Goal: Share content: Share content

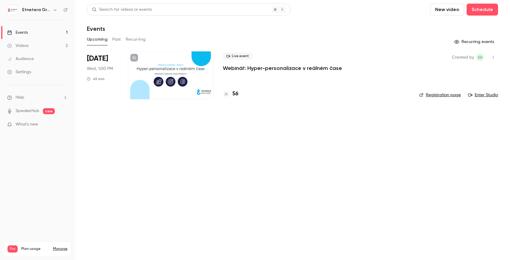
click at [246, 69] on p "Webinář: Hyper-personalizace v reálném čase" at bounding box center [282, 68] width 119 height 7
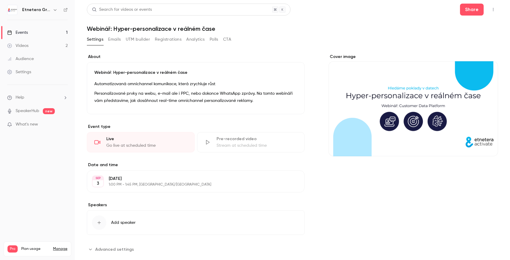
click at [118, 39] on button "Emails" at bounding box center [114, 40] width 13 height 10
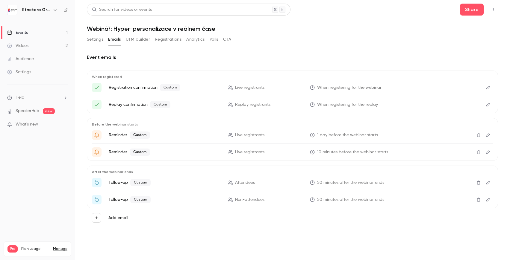
click at [490, 88] on button "Edit" at bounding box center [488, 88] width 10 height 10
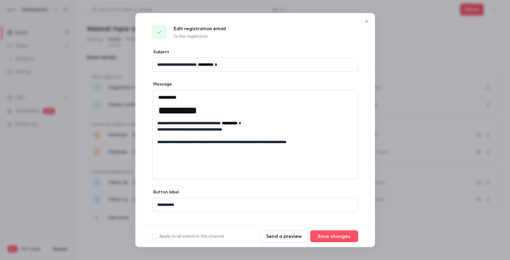
click at [365, 22] on icon "Close" at bounding box center [366, 21] width 3 height 3
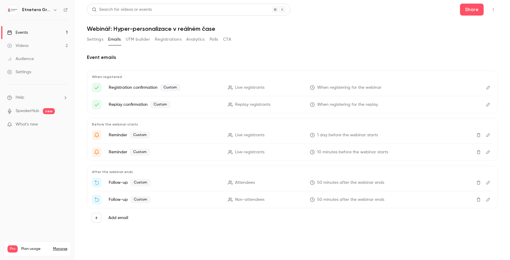
click at [196, 40] on button "Analytics" at bounding box center [195, 40] width 19 height 10
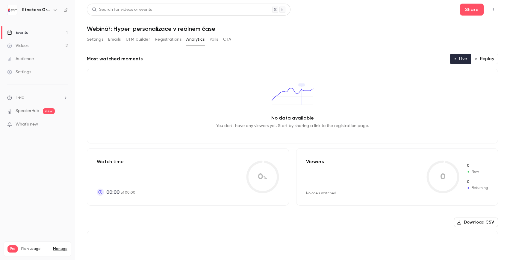
click at [115, 42] on button "Emails" at bounding box center [114, 40] width 13 height 10
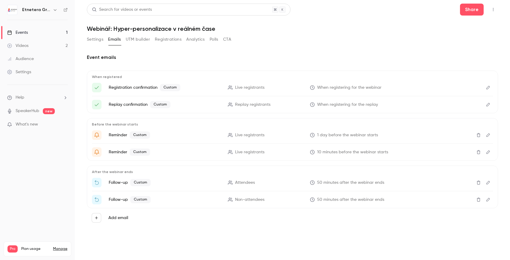
click at [32, 45] on link "Videos 2" at bounding box center [37, 45] width 75 height 13
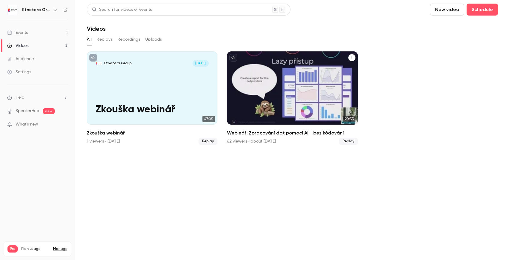
click at [266, 92] on div "Webinář: Zpracování dat pomocí AI - bez kódování" at bounding box center [292, 87] width 131 height 73
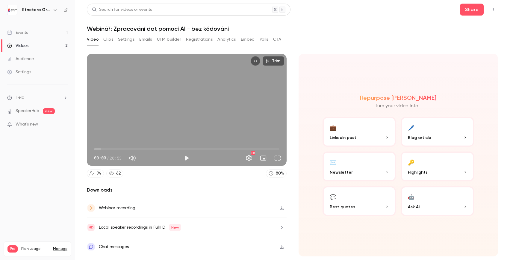
click at [148, 40] on button "Emails" at bounding box center [145, 40] width 13 height 10
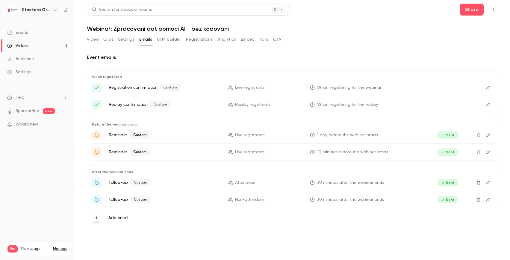
click at [227, 40] on button "Analytics" at bounding box center [226, 40] width 19 height 10
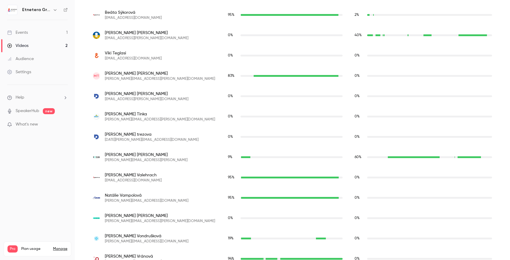
scroll to position [1769, 0]
click at [147, 119] on div "Jakub Tinka [EMAIL_ADDRESS][PERSON_NAME][DOMAIN_NAME]" at bounding box center [154, 116] width 123 height 11
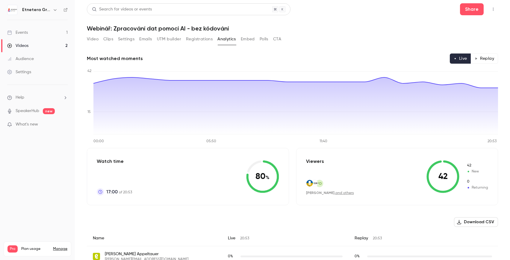
scroll to position [0, 0]
click at [25, 28] on link "Events 1" at bounding box center [37, 32] width 75 height 13
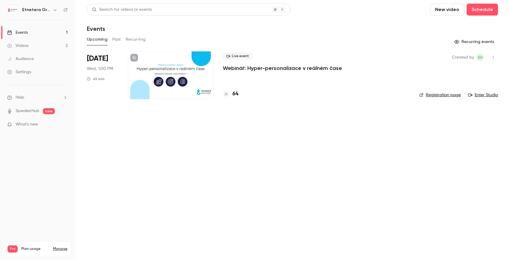
click at [273, 70] on p "Webinář: Hyper-personalizace v reálném čase" at bounding box center [282, 68] width 119 height 7
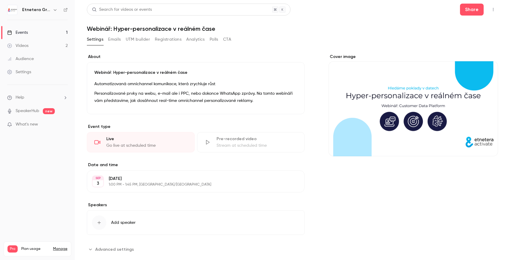
click at [165, 37] on button "Registrations" at bounding box center [168, 40] width 27 height 10
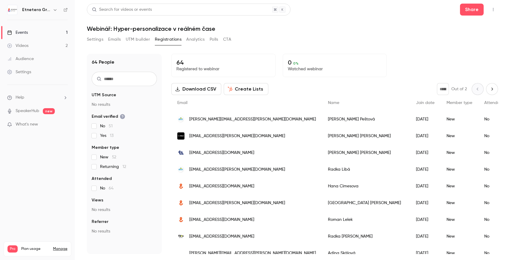
click at [111, 84] on input "text" at bounding box center [124, 79] width 65 height 14
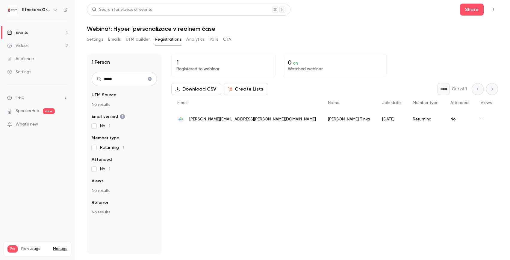
type input "*****"
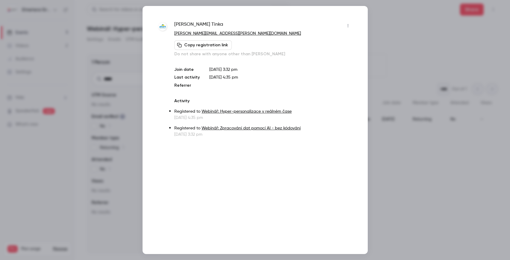
click at [192, 44] on button "Copy registration link" at bounding box center [202, 45] width 57 height 10
click at [455, 150] on div at bounding box center [255, 130] width 510 height 260
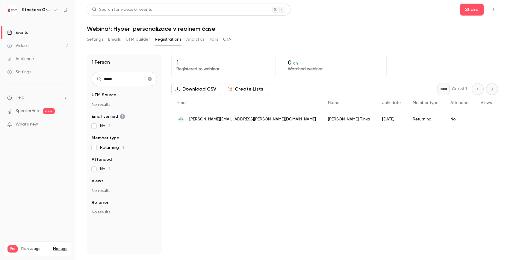
click at [23, 41] on link "Videos 2" at bounding box center [37, 45] width 75 height 13
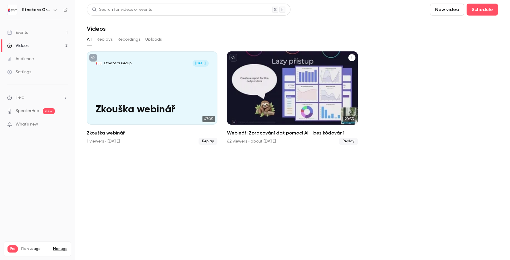
click at [290, 63] on div "Webinář: Zpracování dat pomocí AI - bez kódování" at bounding box center [292, 87] width 131 height 73
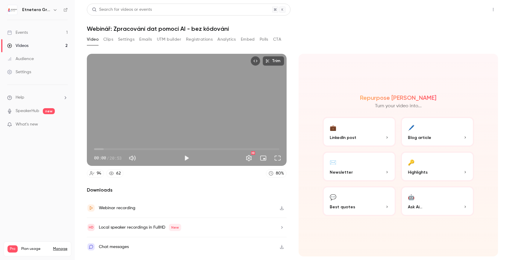
click at [463, 11] on button "Share" at bounding box center [472, 10] width 24 height 12
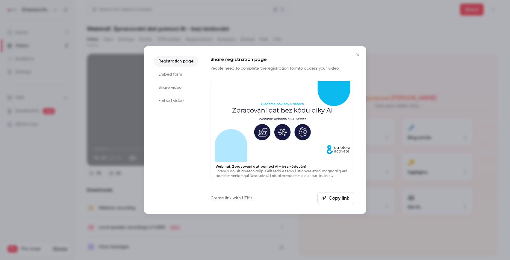
click at [328, 198] on button "Copy link" at bounding box center [335, 198] width 37 height 12
click at [357, 52] on icon "Close" at bounding box center [357, 54] width 7 height 5
